Goal: Task Accomplishment & Management: Manage account settings

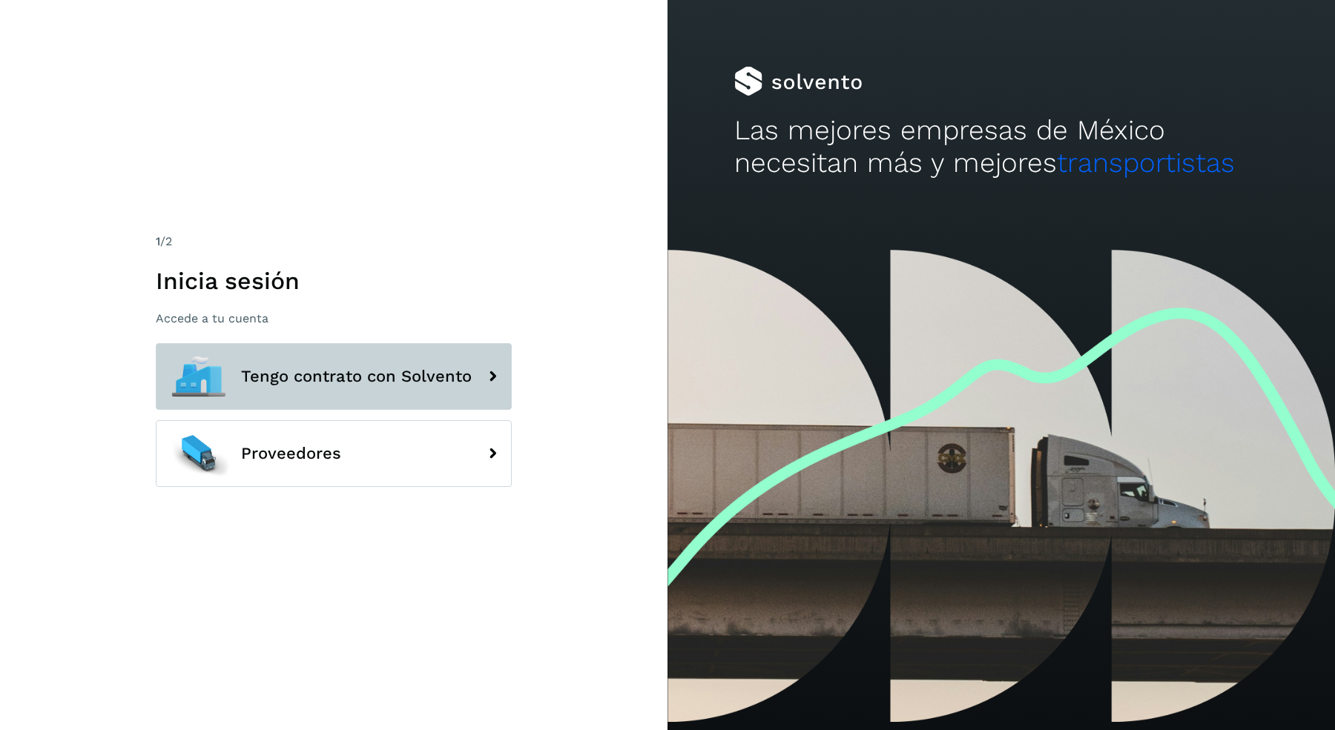
click at [326, 371] on span "Tengo contrato con Solvento" at bounding box center [356, 377] width 231 height 18
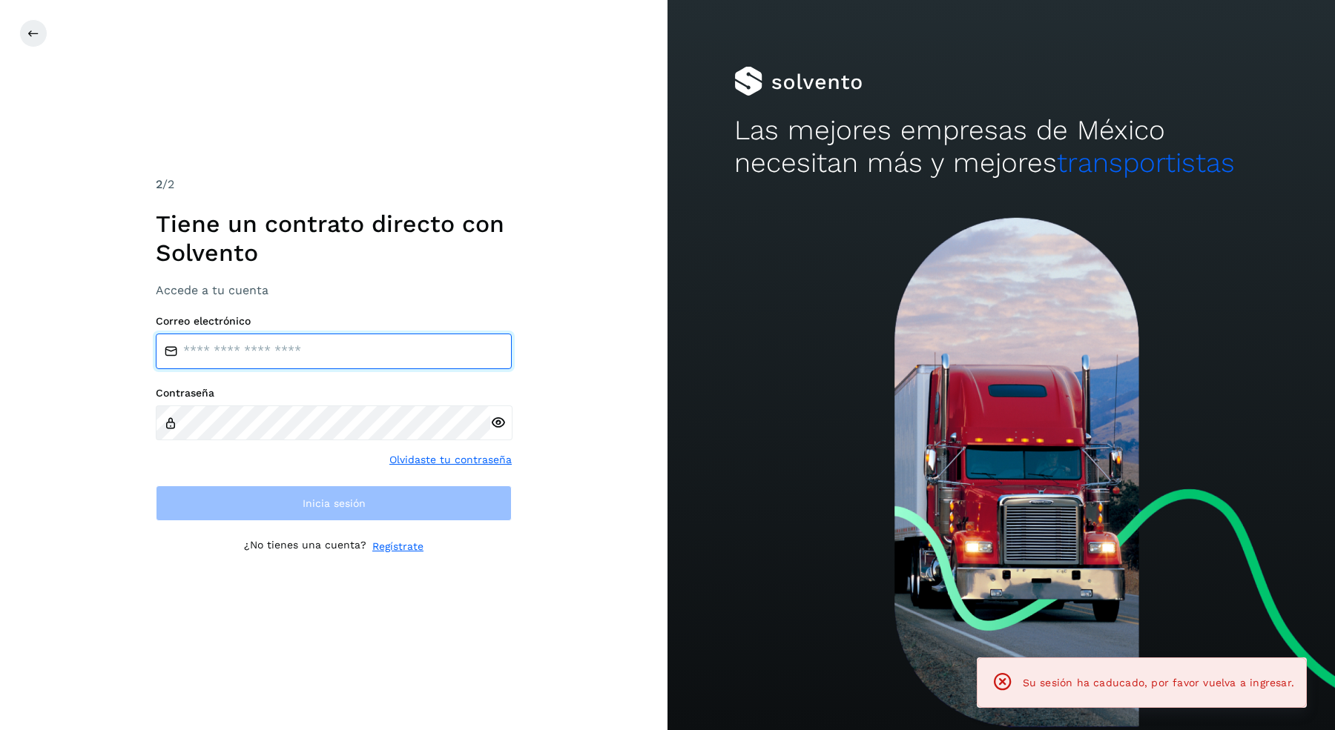
type input "**********"
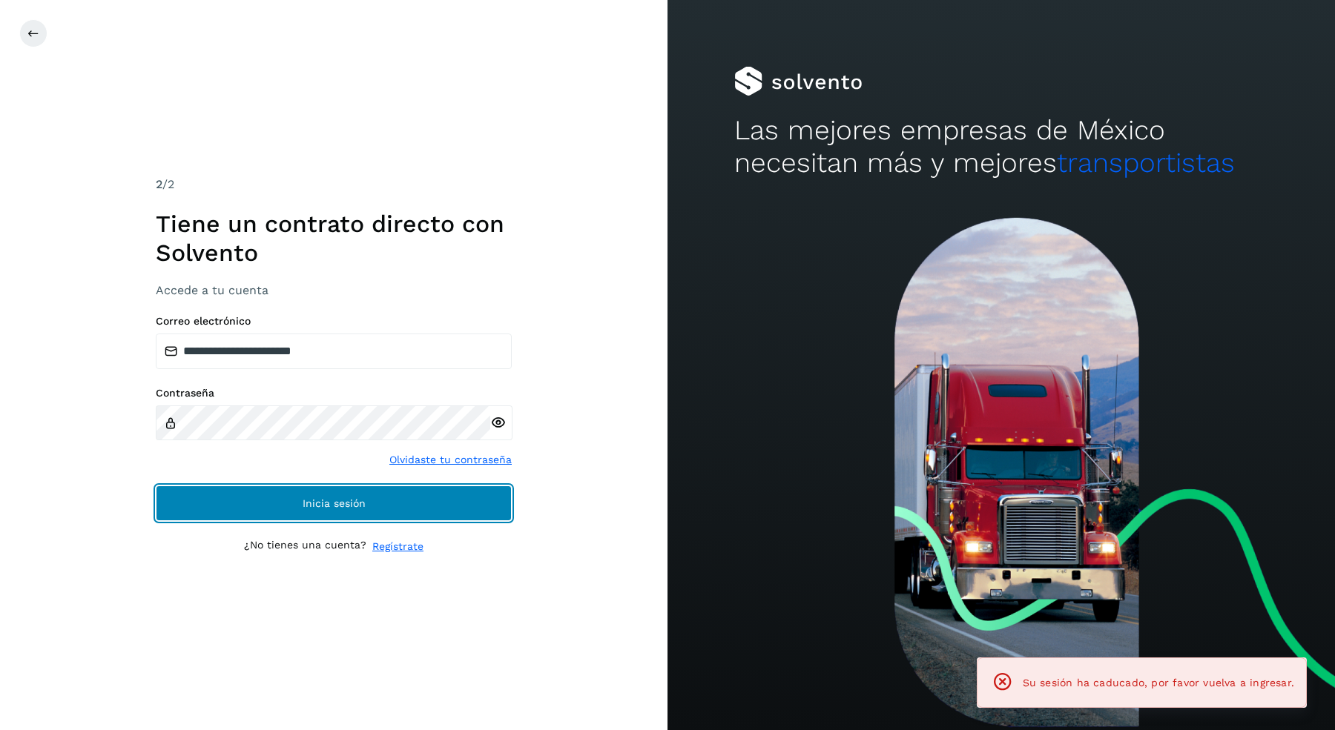
click at [350, 490] on button "Inicia sesión" at bounding box center [334, 504] width 356 height 36
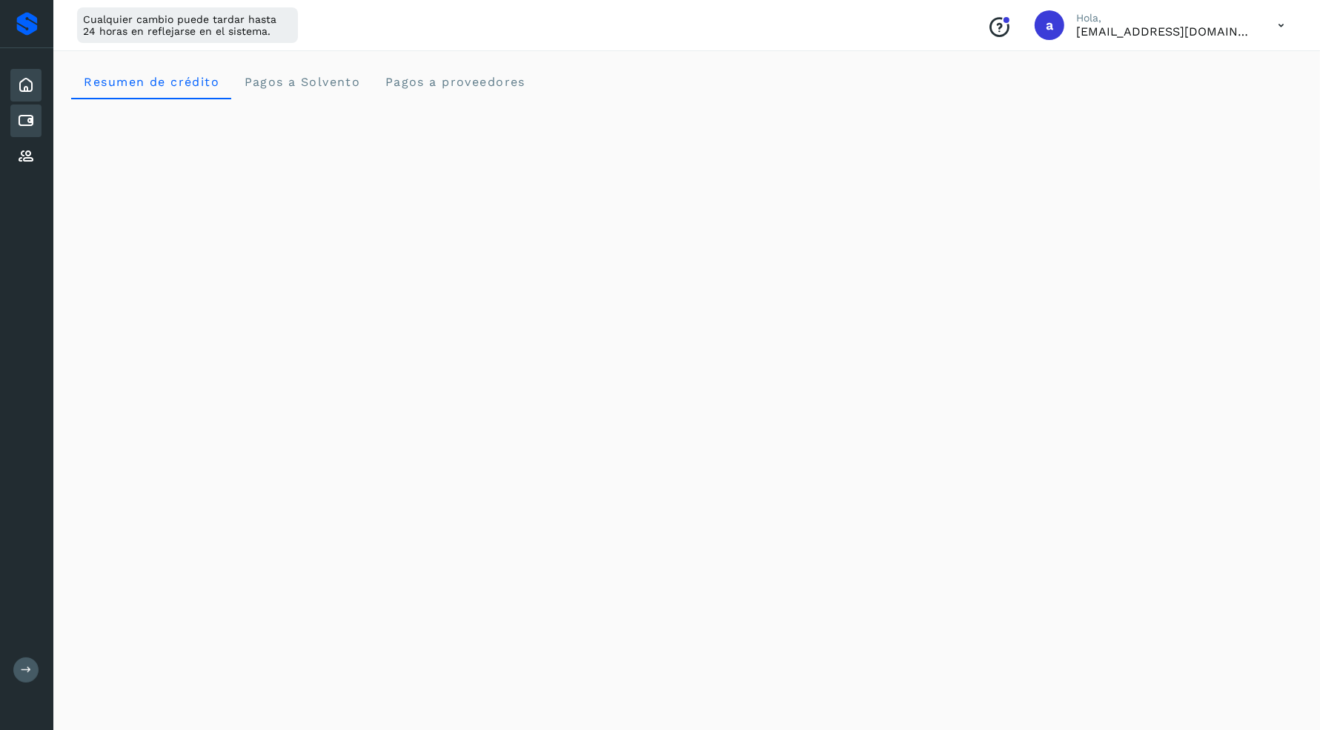
click at [19, 123] on icon at bounding box center [26, 121] width 18 height 18
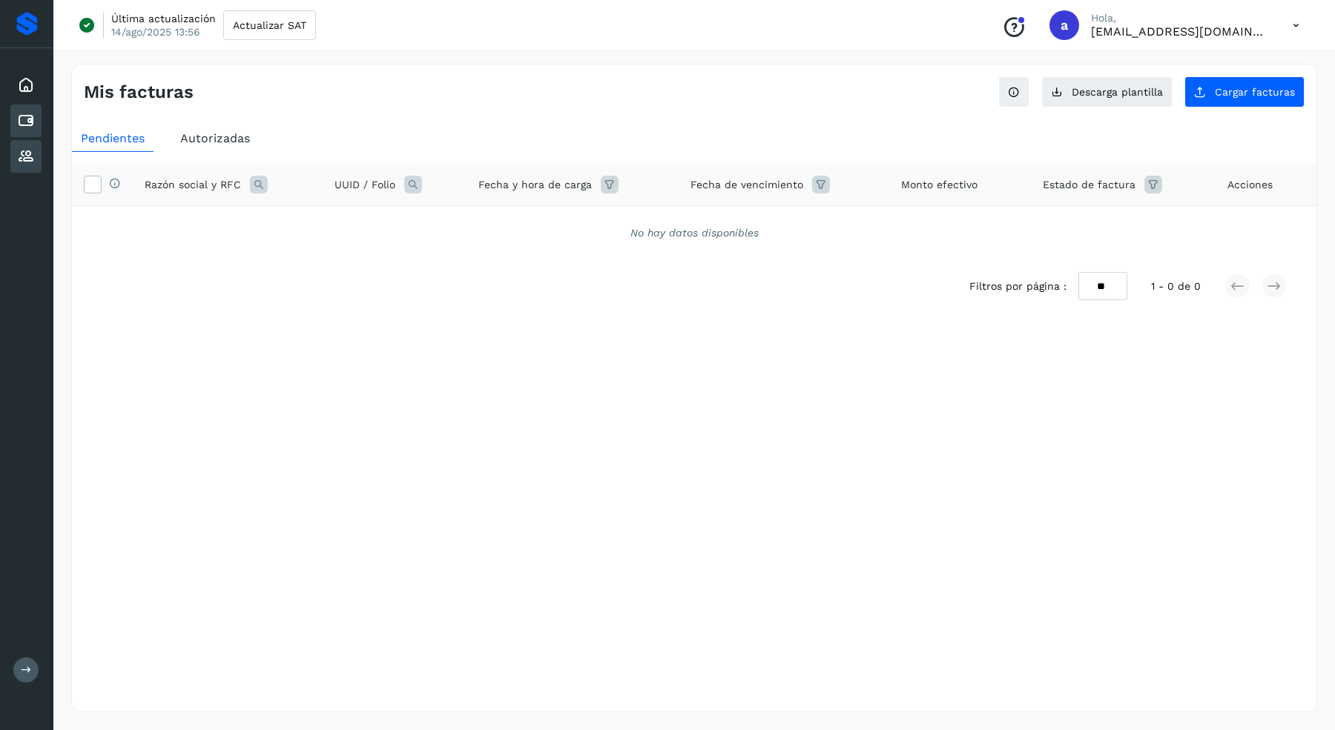
click at [25, 151] on icon at bounding box center [26, 157] width 18 height 18
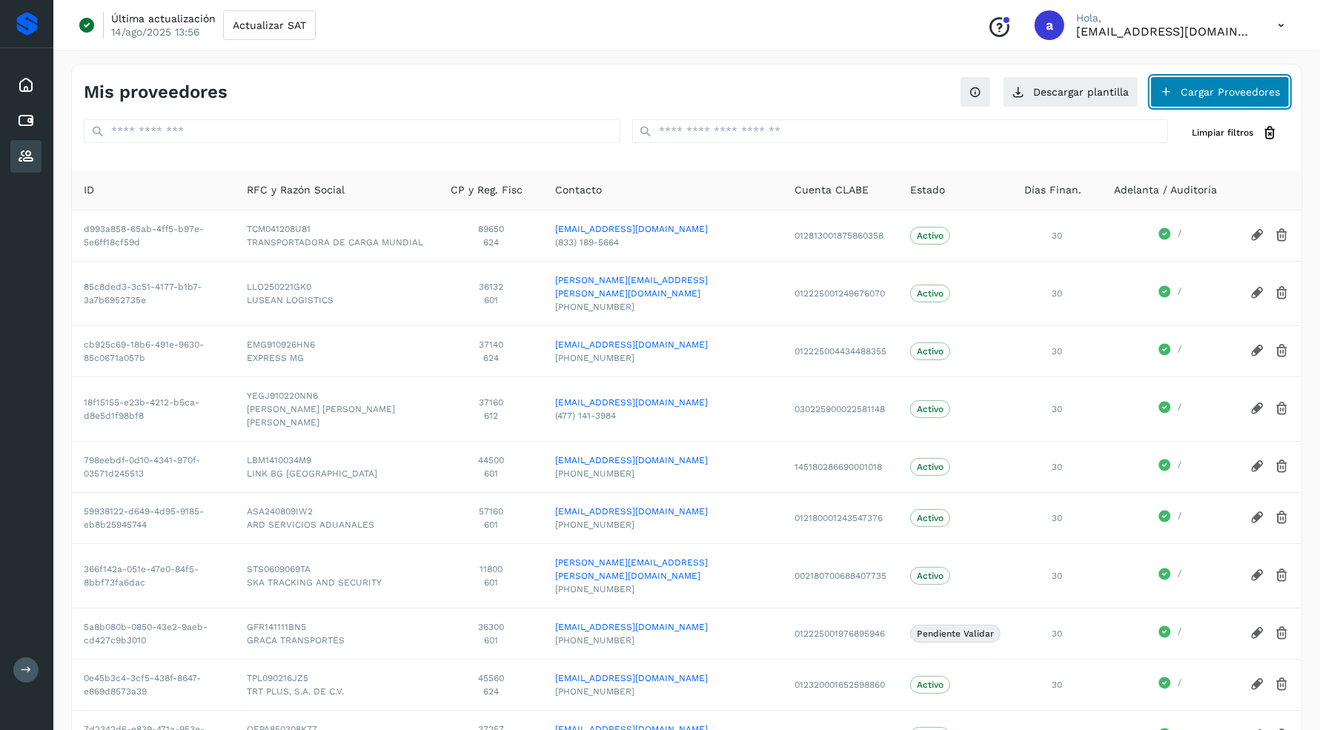
click at [1195, 94] on button "Cargar Proveedores" at bounding box center [1220, 91] width 139 height 31
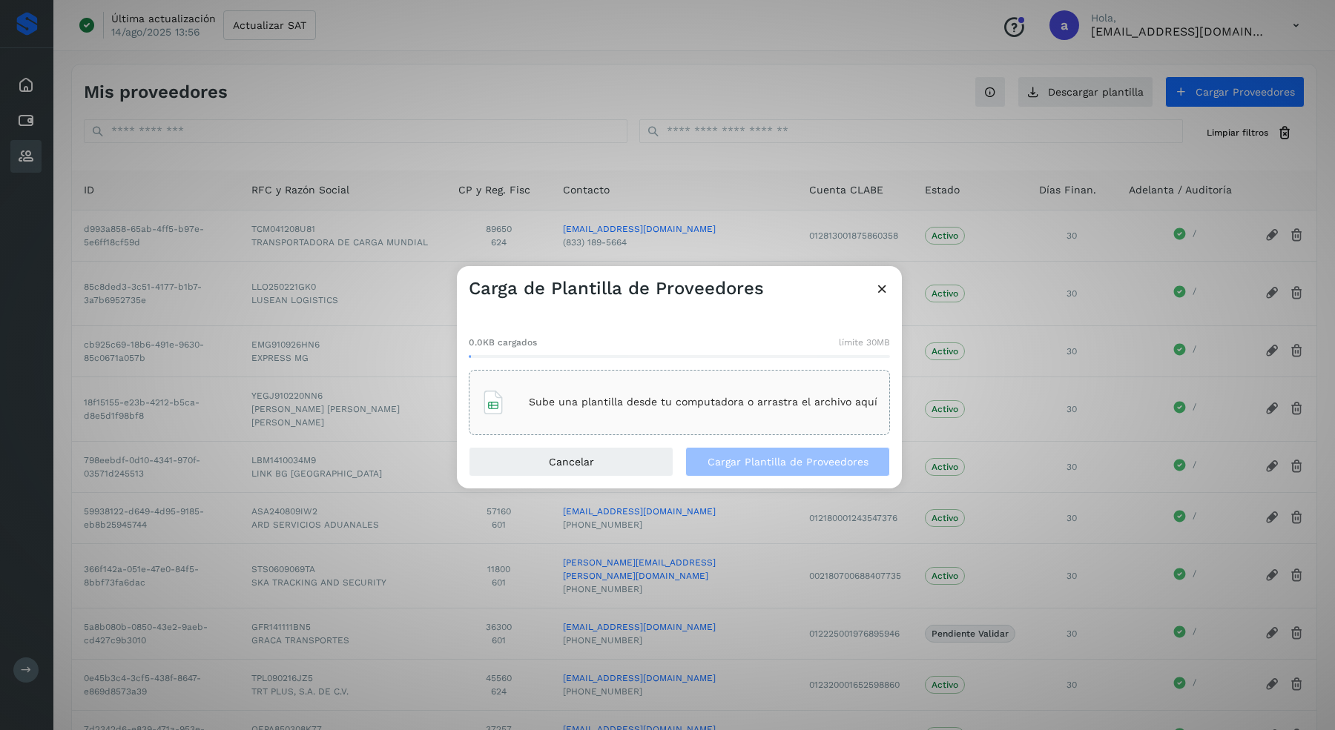
click at [661, 417] on div "Sube una plantilla desde tu computadora o arrastra el archivo aquí" at bounding box center [679, 403] width 396 height 40
click at [812, 463] on span "Cargar Plantilla de Proveedores" at bounding box center [787, 462] width 161 height 10
